Goal: Transaction & Acquisition: Purchase product/service

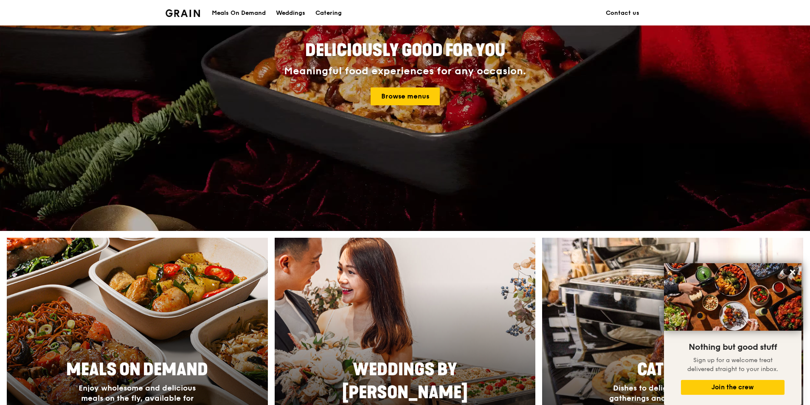
scroll to position [127, 0]
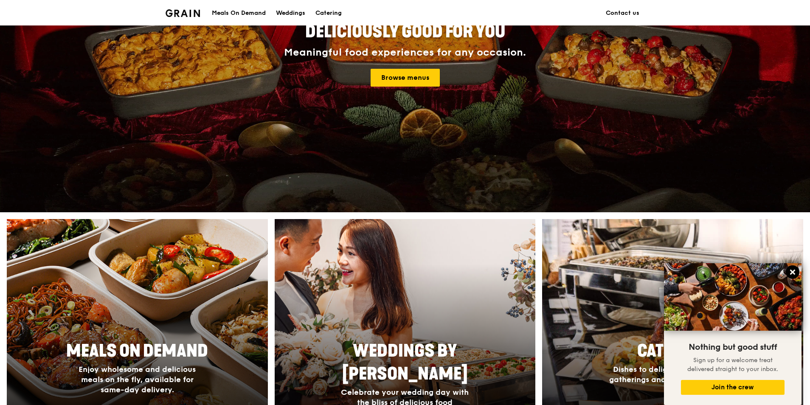
click at [404, 272] on icon at bounding box center [792, 272] width 5 height 5
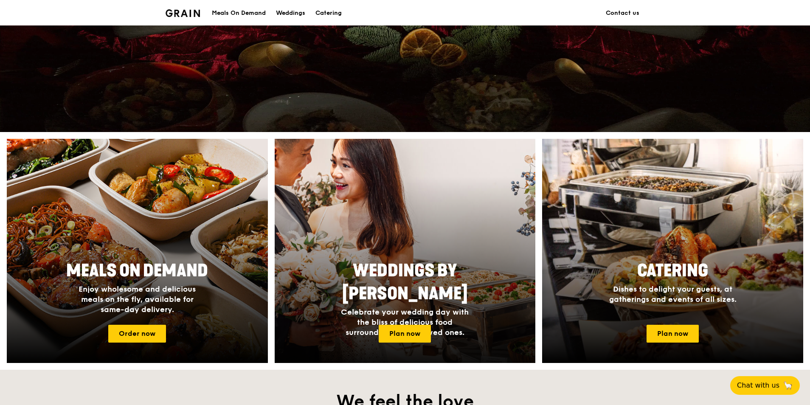
scroll to position [212, 0]
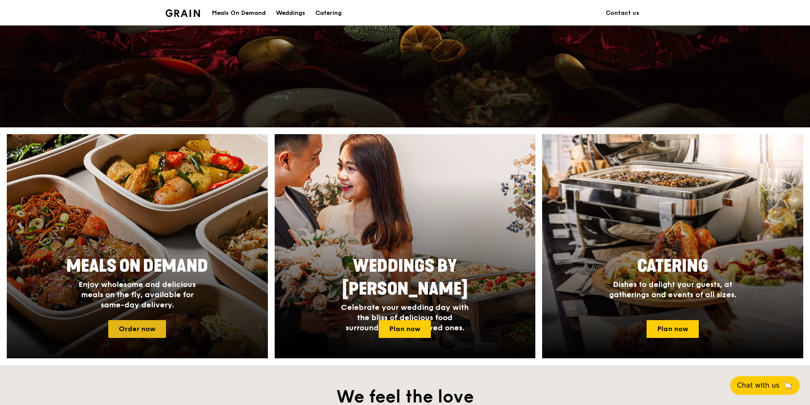
click at [141, 277] on link "Order now" at bounding box center [137, 329] width 58 height 18
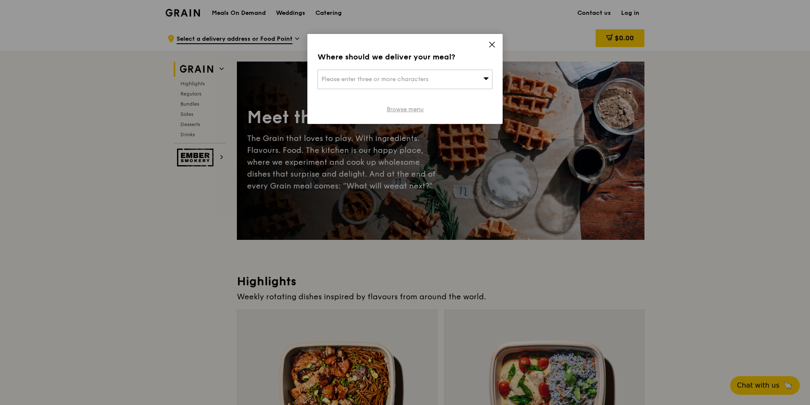
click at [393, 110] on link "Browse menu" at bounding box center [405, 109] width 37 height 8
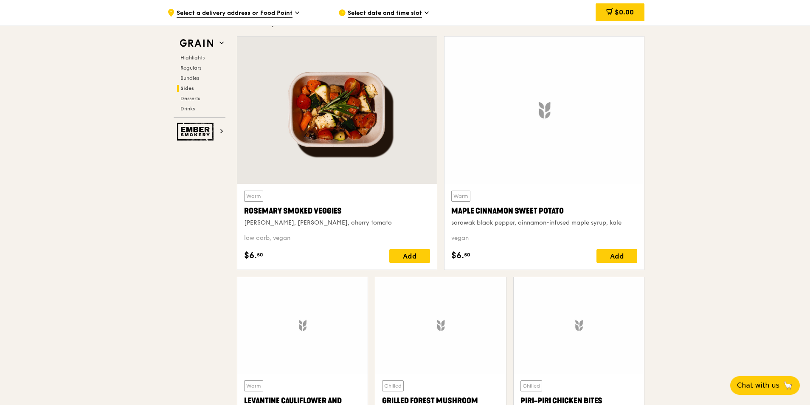
scroll to position [1854, 0]
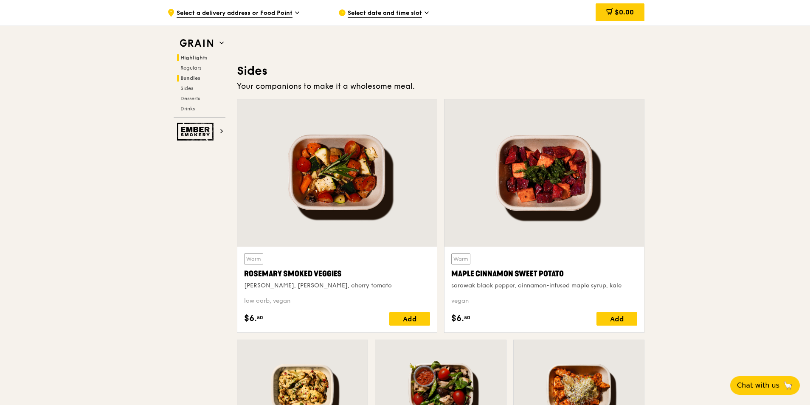
click at [187, 56] on span "Highlights" at bounding box center [193, 58] width 27 height 6
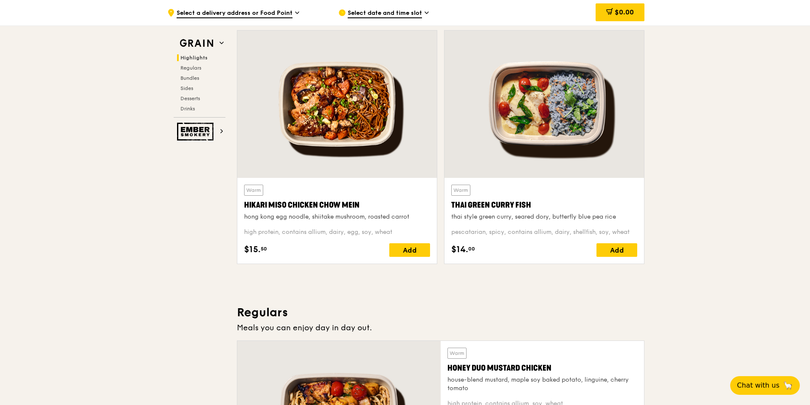
scroll to position [324, 0]
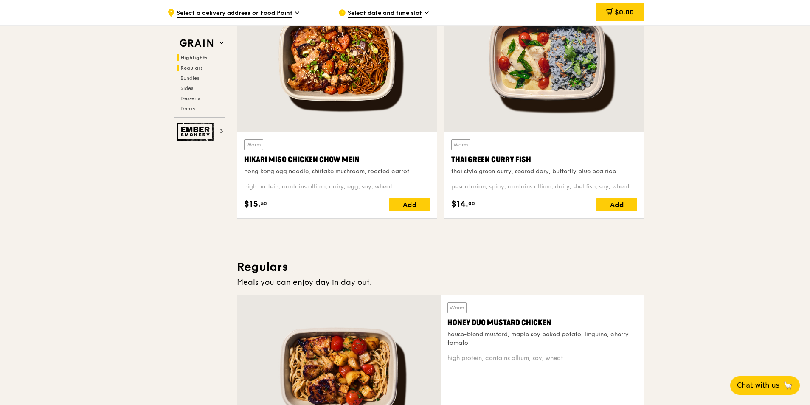
click at [186, 69] on span "Regulars" at bounding box center [191, 68] width 23 height 6
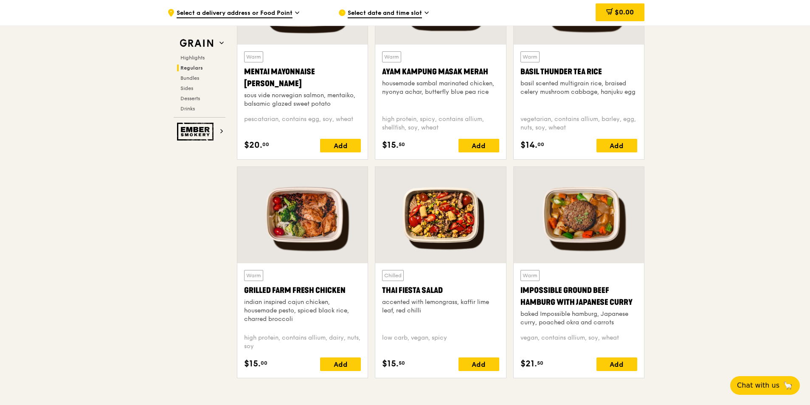
scroll to position [847, 0]
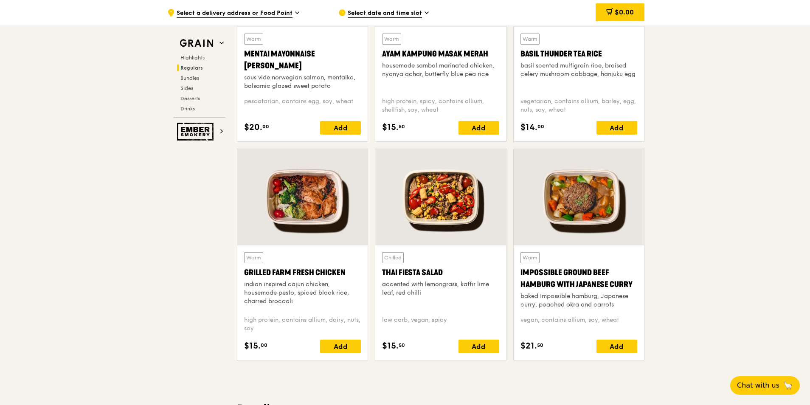
click at [192, 82] on div "Highlights Regulars Bundles Sides Desserts Drinks" at bounding box center [200, 83] width 52 height 58
click at [191, 77] on span "Bundles" at bounding box center [190, 78] width 20 height 6
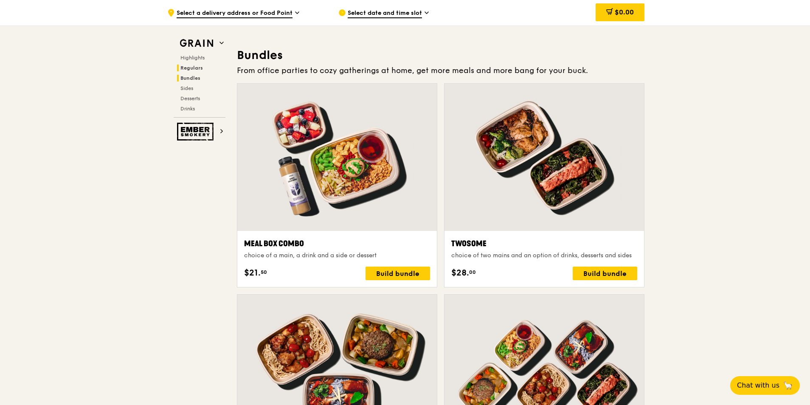
scroll to position [1214, 0]
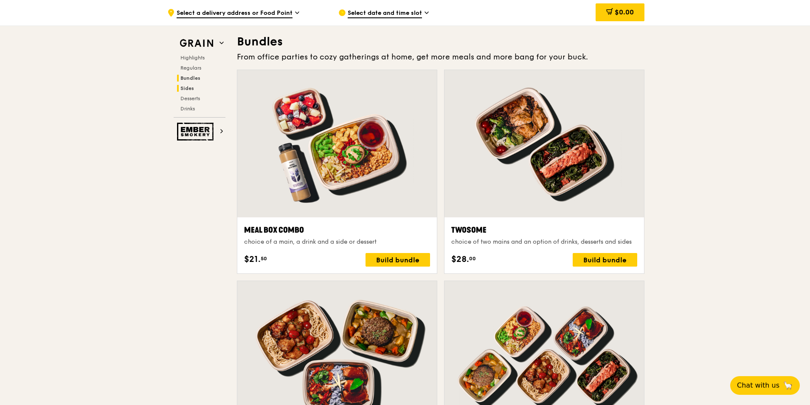
click at [187, 87] on span "Sides" at bounding box center [187, 88] width 14 height 6
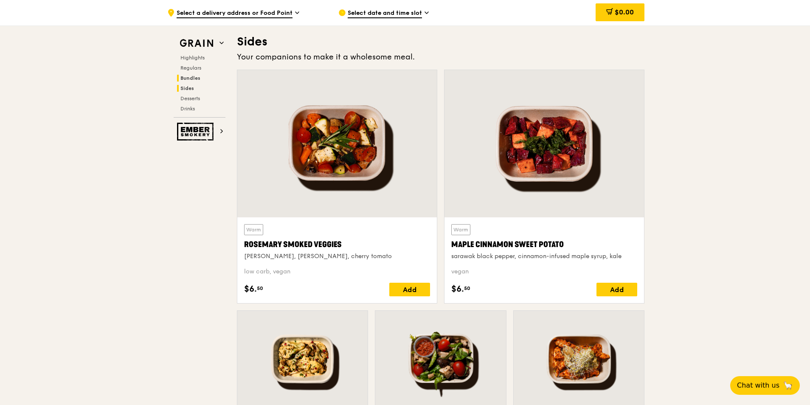
click at [185, 76] on span "Bundles" at bounding box center [190, 78] width 20 height 6
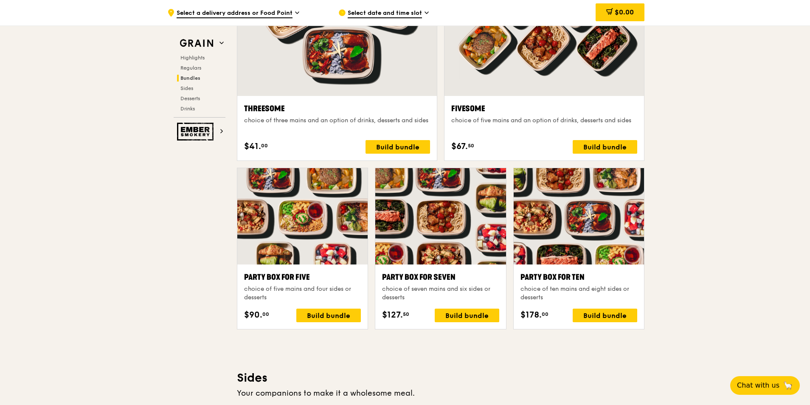
scroll to position [1554, 0]
